Goal: Check status: Check status

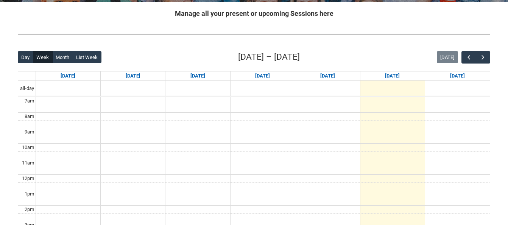
scroll to position [148, 0]
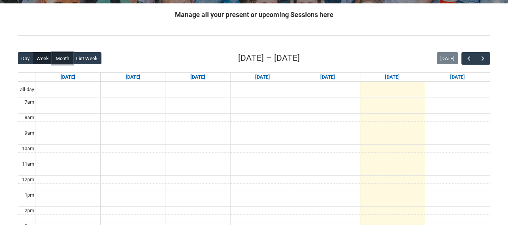
click at [62, 59] on button "Month" at bounding box center [62, 58] width 21 height 12
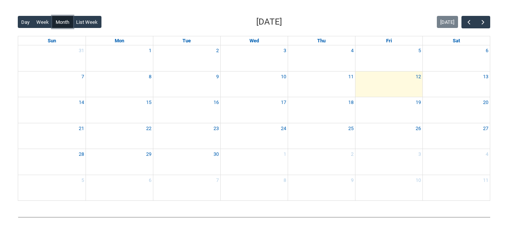
scroll to position [181, 0]
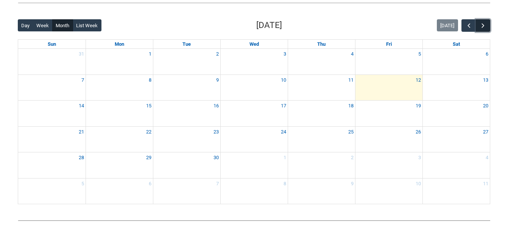
click at [482, 26] on span "button" at bounding box center [483, 26] width 8 height 8
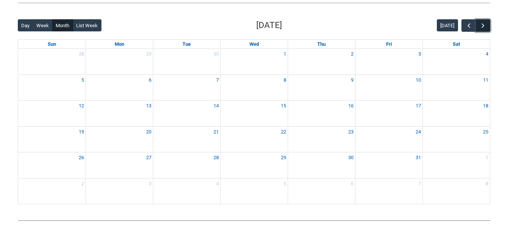
click at [482, 26] on span "button" at bounding box center [483, 26] width 8 height 8
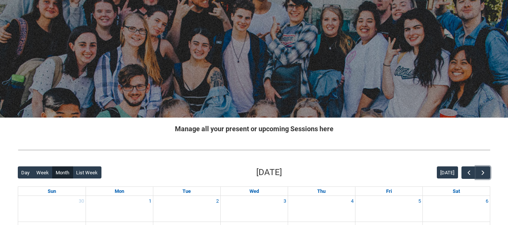
scroll to position [0, 0]
